Goal: Navigation & Orientation: Understand site structure

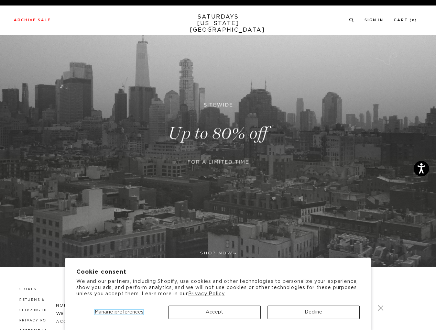
click at [119, 312] on span "Manage preferences" at bounding box center [119, 312] width 49 height 5
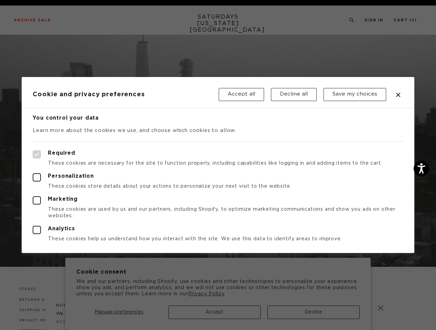
click at [214, 312] on div at bounding box center [218, 165] width 436 height 330
click at [313, 312] on div at bounding box center [218, 165] width 436 height 330
click at [292, 151] on label "Required" at bounding box center [218, 154] width 370 height 8
click at [33, 151] on input "Required" at bounding box center [33, 150] width 0 height 0
checkbox input "true"
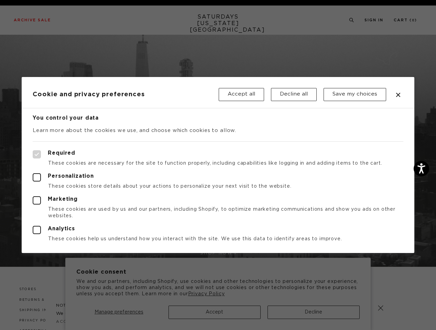
click at [351, 20] on div at bounding box center [218, 165] width 436 height 330
click at [381, 308] on div at bounding box center [218, 165] width 436 height 330
